Goal: Task Accomplishment & Management: Manage account settings

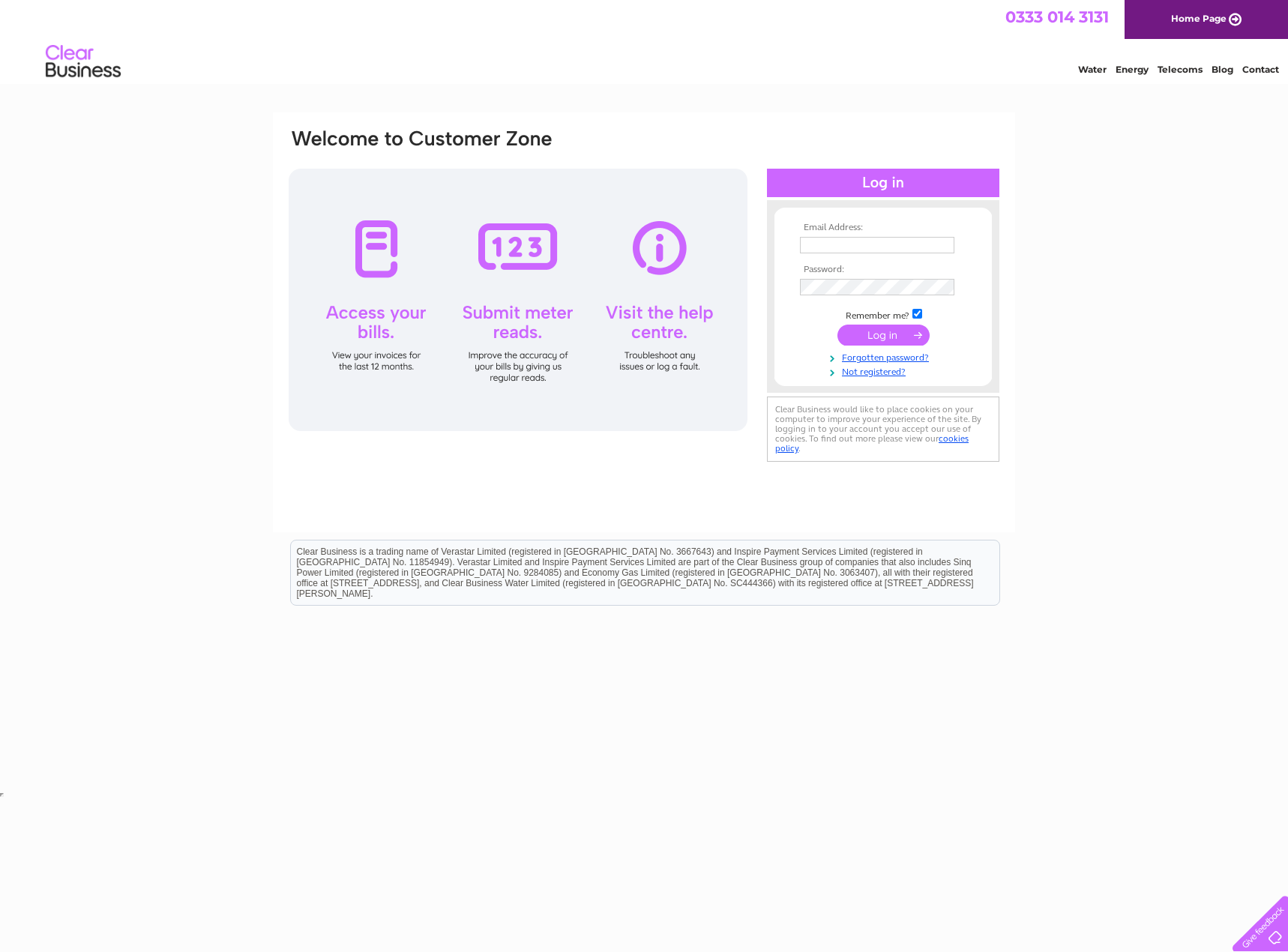
type input "accounts@stanmorehospitality.co.uk"
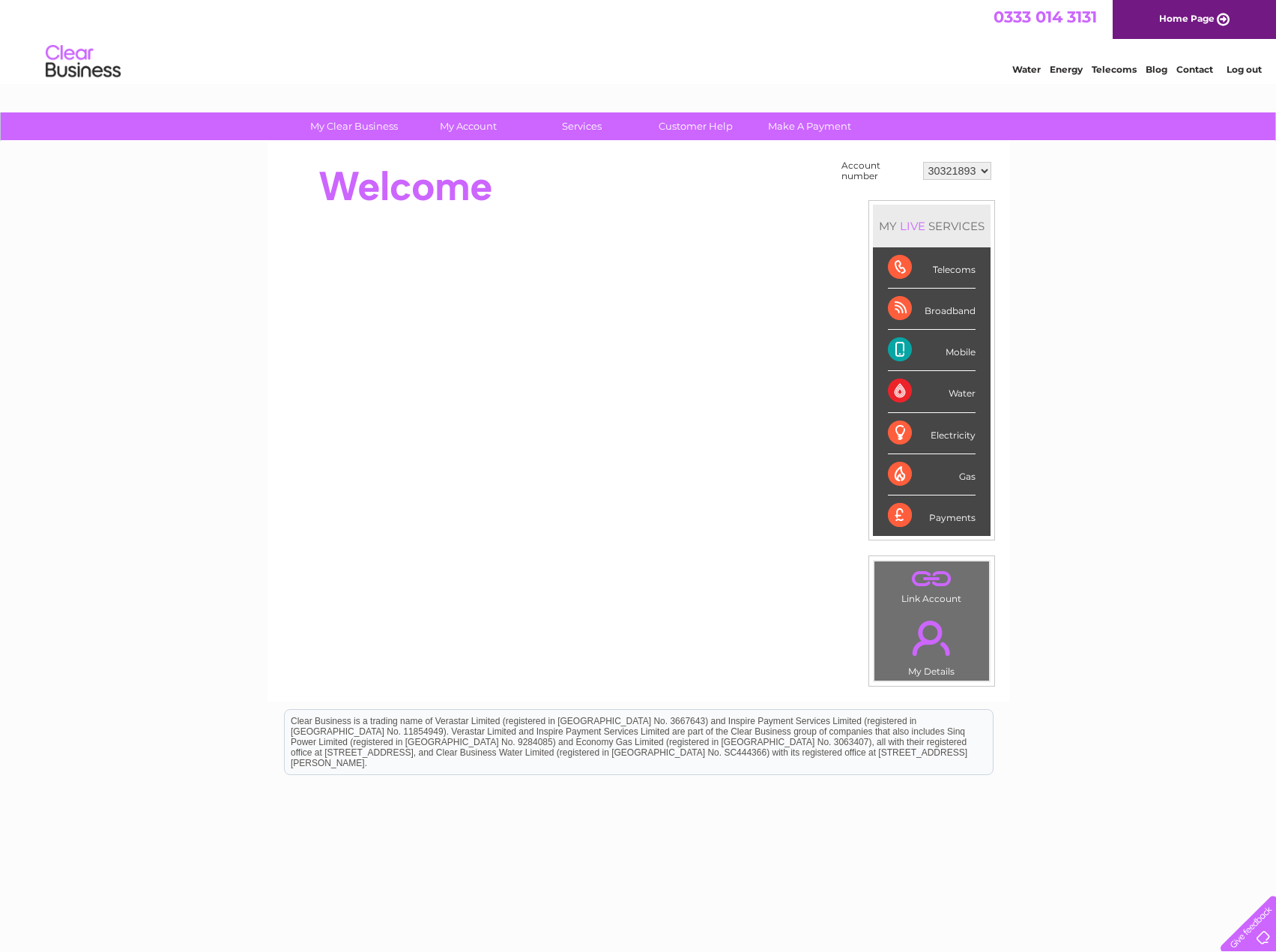
click at [1231, 69] on link "Log out" at bounding box center [1244, 69] width 35 height 11
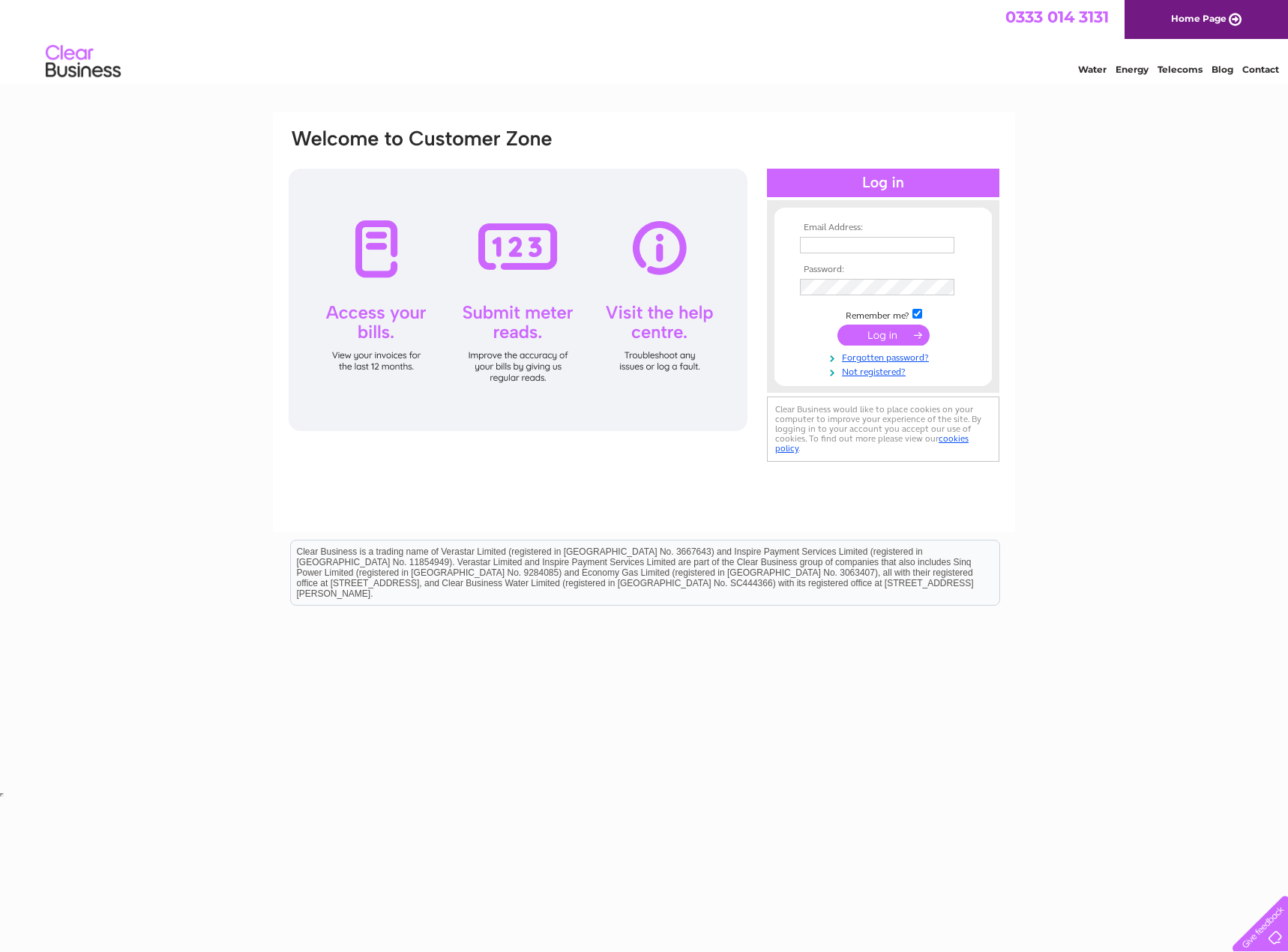
type input "accounts@dndco.uk"
click at [876, 335] on input "submit" at bounding box center [883, 336] width 92 height 21
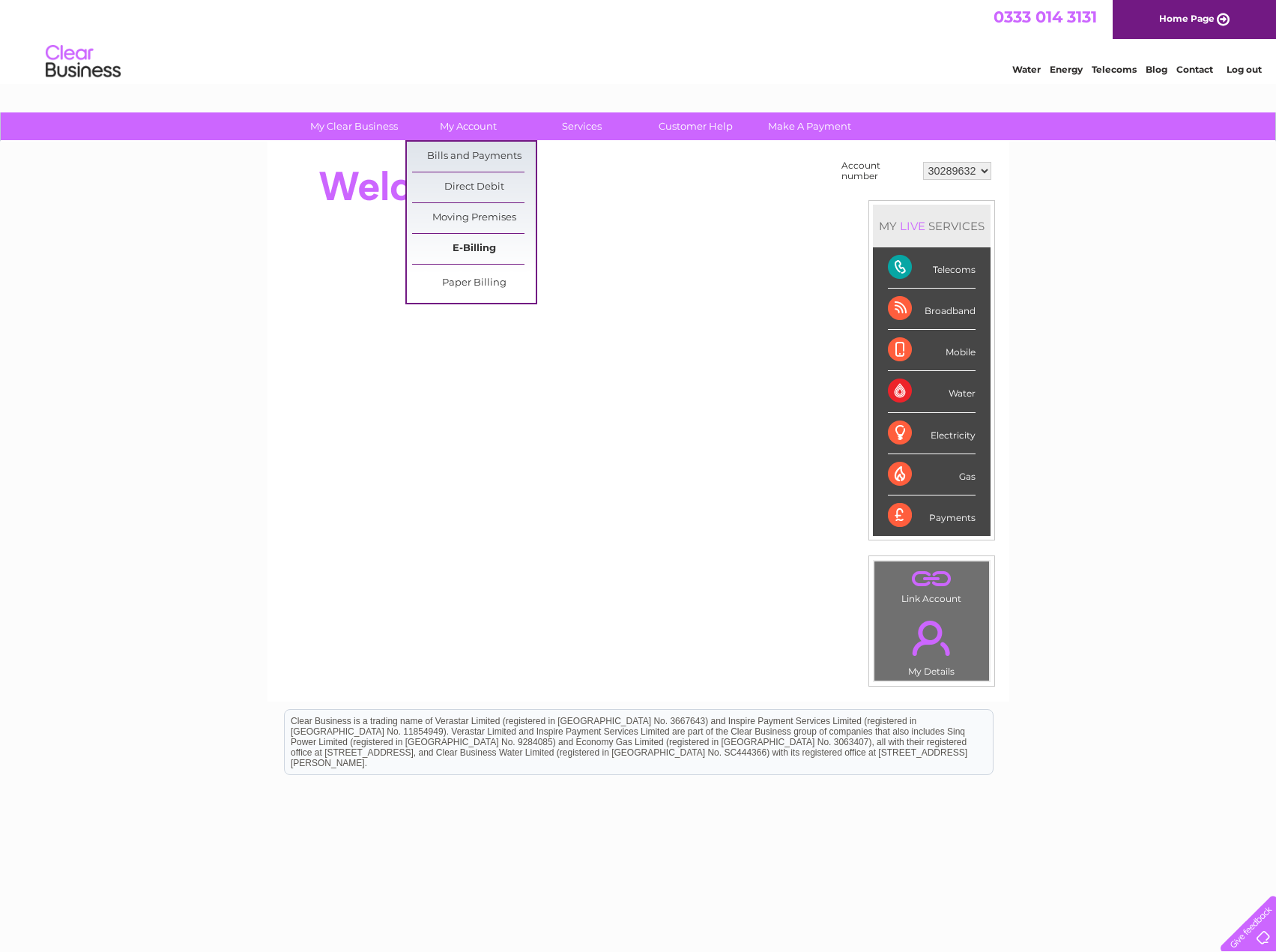
click at [466, 246] on link "E-Billing" at bounding box center [473, 248] width 124 height 30
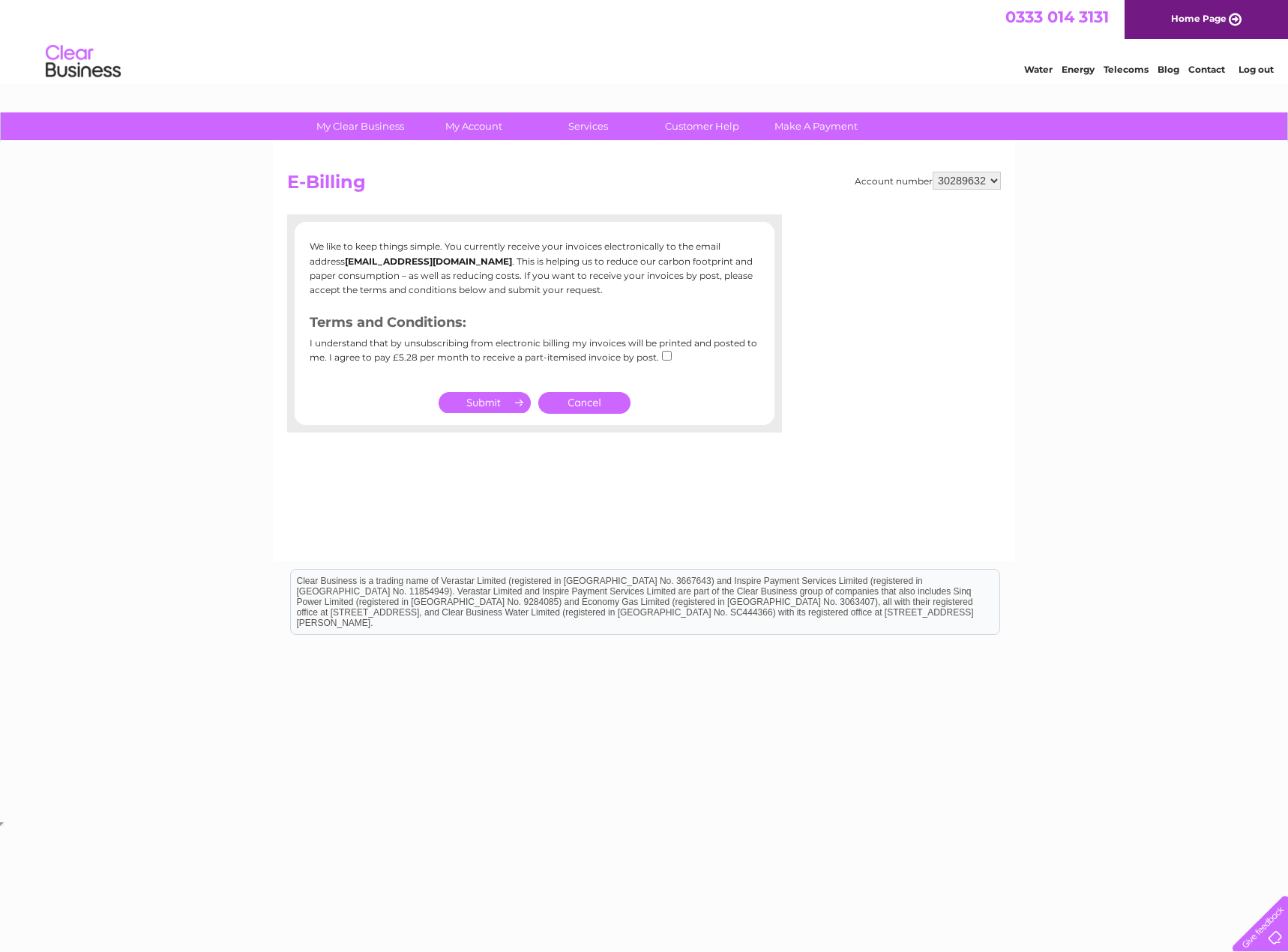
click at [599, 407] on link "Cancel" at bounding box center [584, 403] width 92 height 22
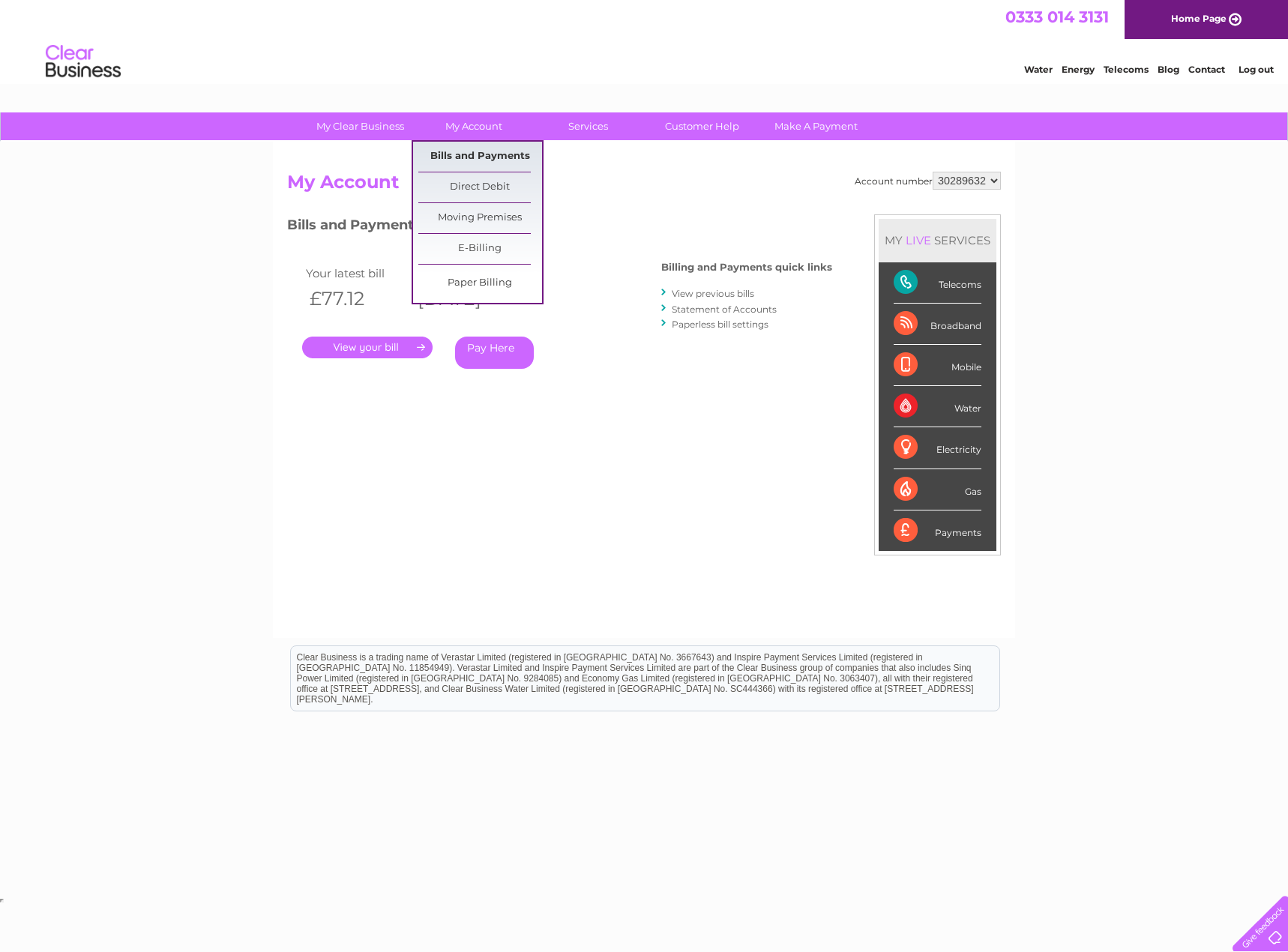
click at [482, 153] on link "Bills and Payments" at bounding box center [480, 156] width 124 height 30
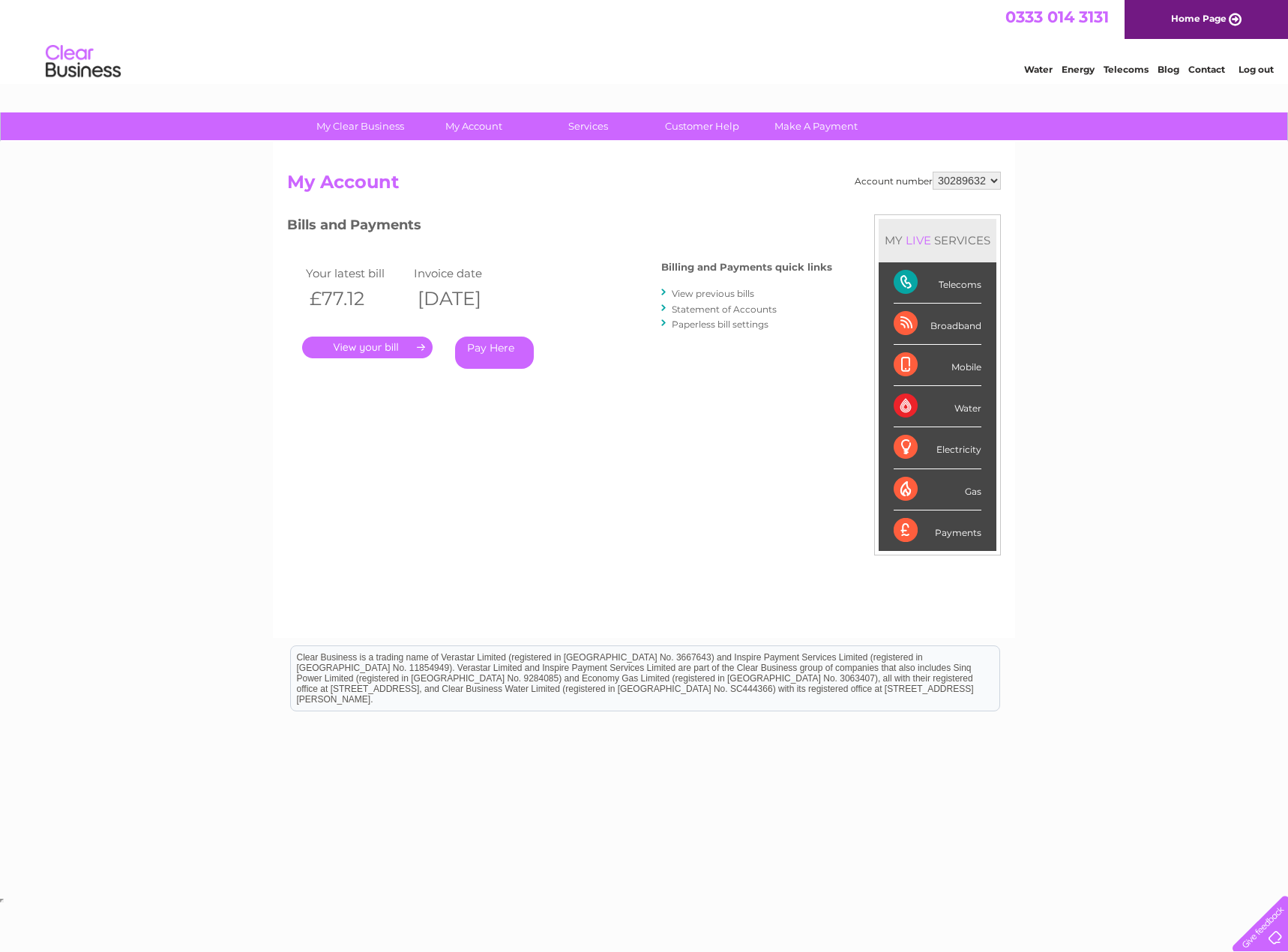
click at [691, 307] on link "Statement of Accounts" at bounding box center [724, 309] width 105 height 11
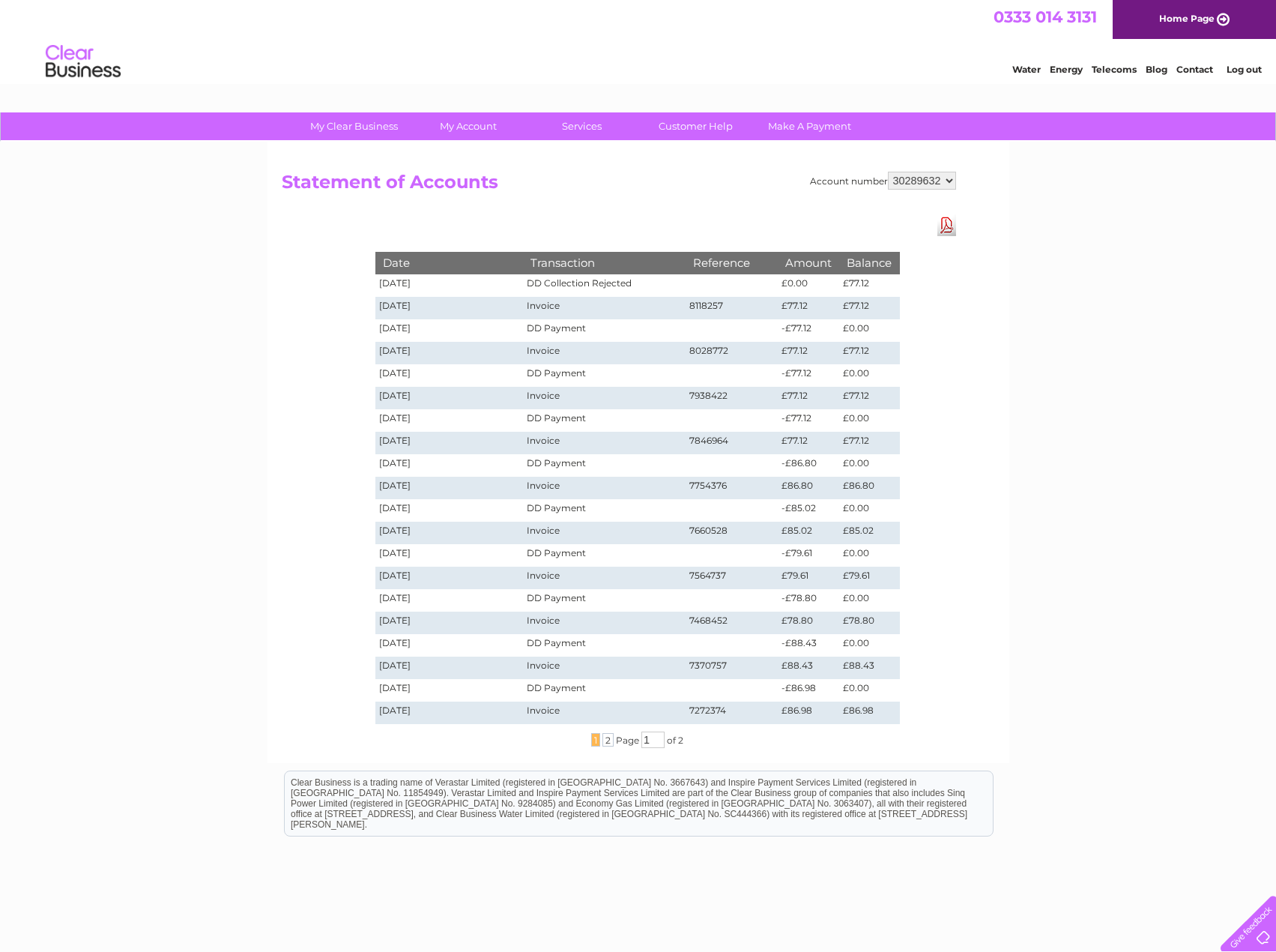
click at [892, 49] on div "Water Energy Telecoms Blog Contact Log out" at bounding box center [638, 63] width 1276 height 49
click at [1244, 69] on link "Log out" at bounding box center [1244, 69] width 35 height 11
